Goal: Task Accomplishment & Management: Manage account settings

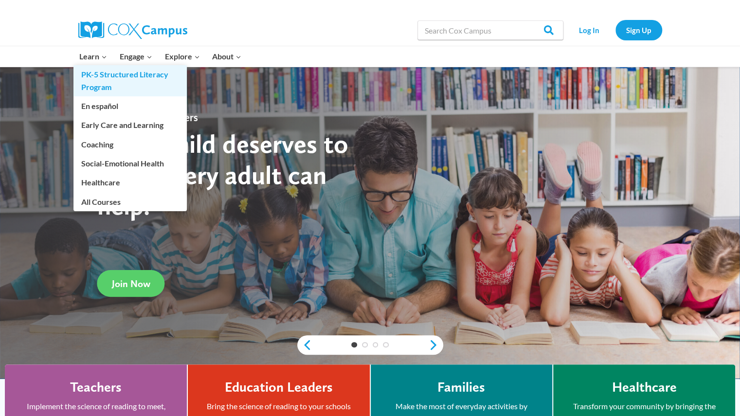
click at [90, 73] on link "PK-5 Structured Literacy Program" at bounding box center [129, 80] width 113 height 31
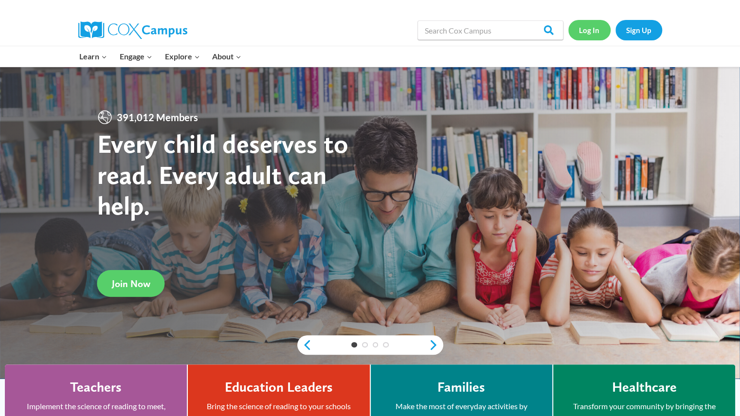
click at [585, 32] on link "Log In" at bounding box center [589, 30] width 42 height 20
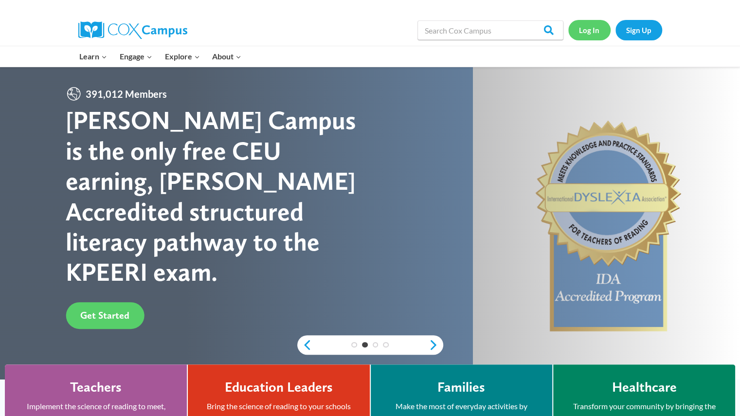
click at [597, 34] on link "Log In" at bounding box center [589, 30] width 42 height 20
click at [589, 32] on link "Log In" at bounding box center [589, 30] width 42 height 20
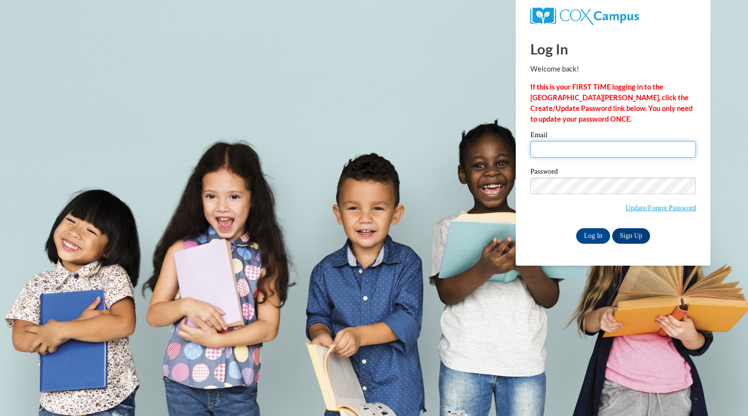
click at [554, 151] on input "Email" at bounding box center [612, 149] width 165 height 17
type input "olsonheather@aasd.k12.wi.us"
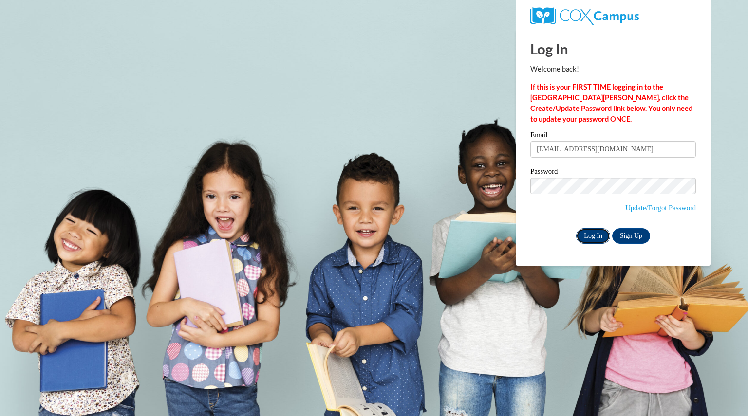
click at [588, 239] on input "Log In" at bounding box center [593, 236] width 34 height 16
click at [588, 235] on input "Log In" at bounding box center [593, 236] width 34 height 16
click at [593, 236] on input "Log In" at bounding box center [593, 236] width 34 height 16
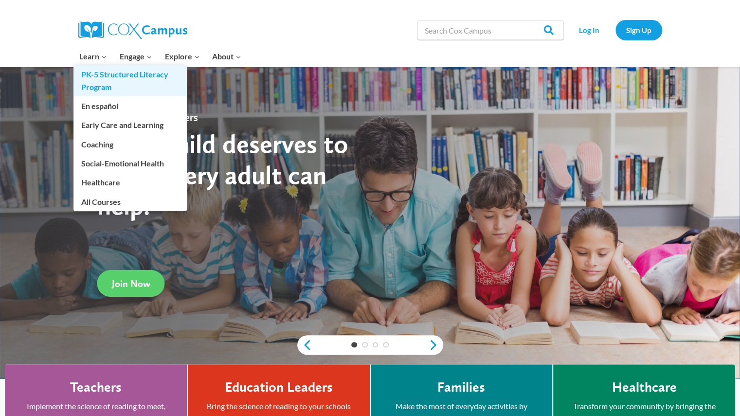
click at [107, 78] on link "PK-5 Structured Literacy Program" at bounding box center [129, 80] width 113 height 31
